Goal: Information Seeking & Learning: Learn about a topic

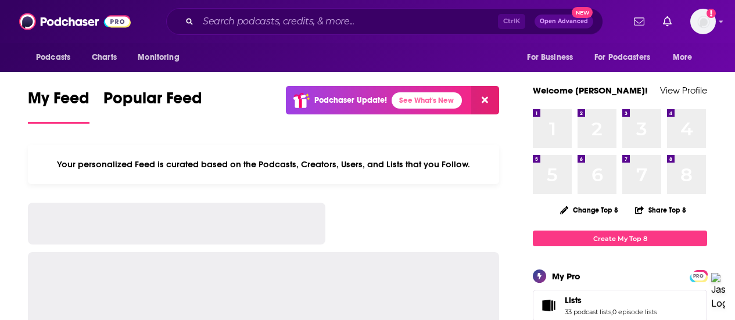
click at [338, 24] on input "Search podcasts, credits, & more..." at bounding box center [348, 21] width 300 height 19
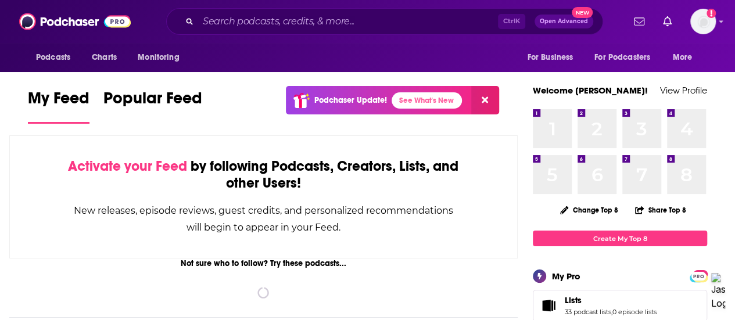
type input "p"
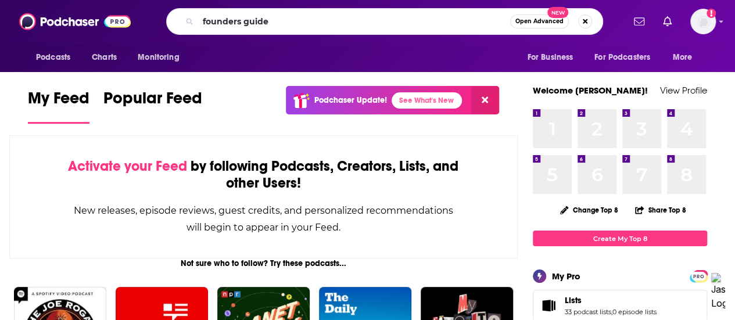
type input "founders guide"
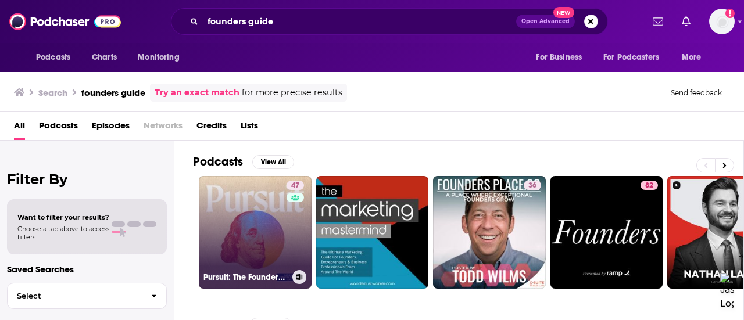
drag, startPoint x: 281, startPoint y: 191, endPoint x: 266, endPoint y: 204, distance: 19.8
click at [266, 204] on link "47 Pursuit: The Founders' Guide to Happiness" at bounding box center [255, 232] width 113 height 113
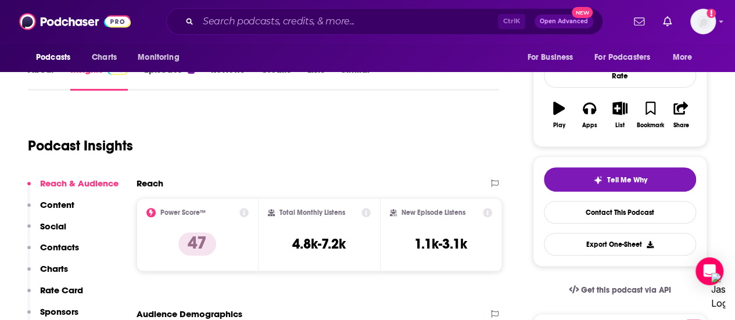
scroll to position [113, 0]
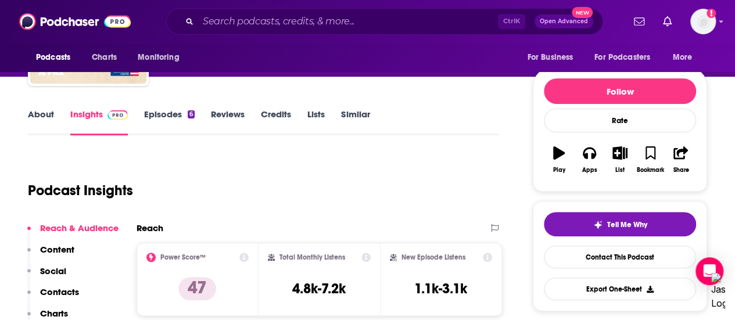
click at [37, 112] on link "About" at bounding box center [41, 122] width 26 height 27
